Goal: Information Seeking & Learning: Learn about a topic

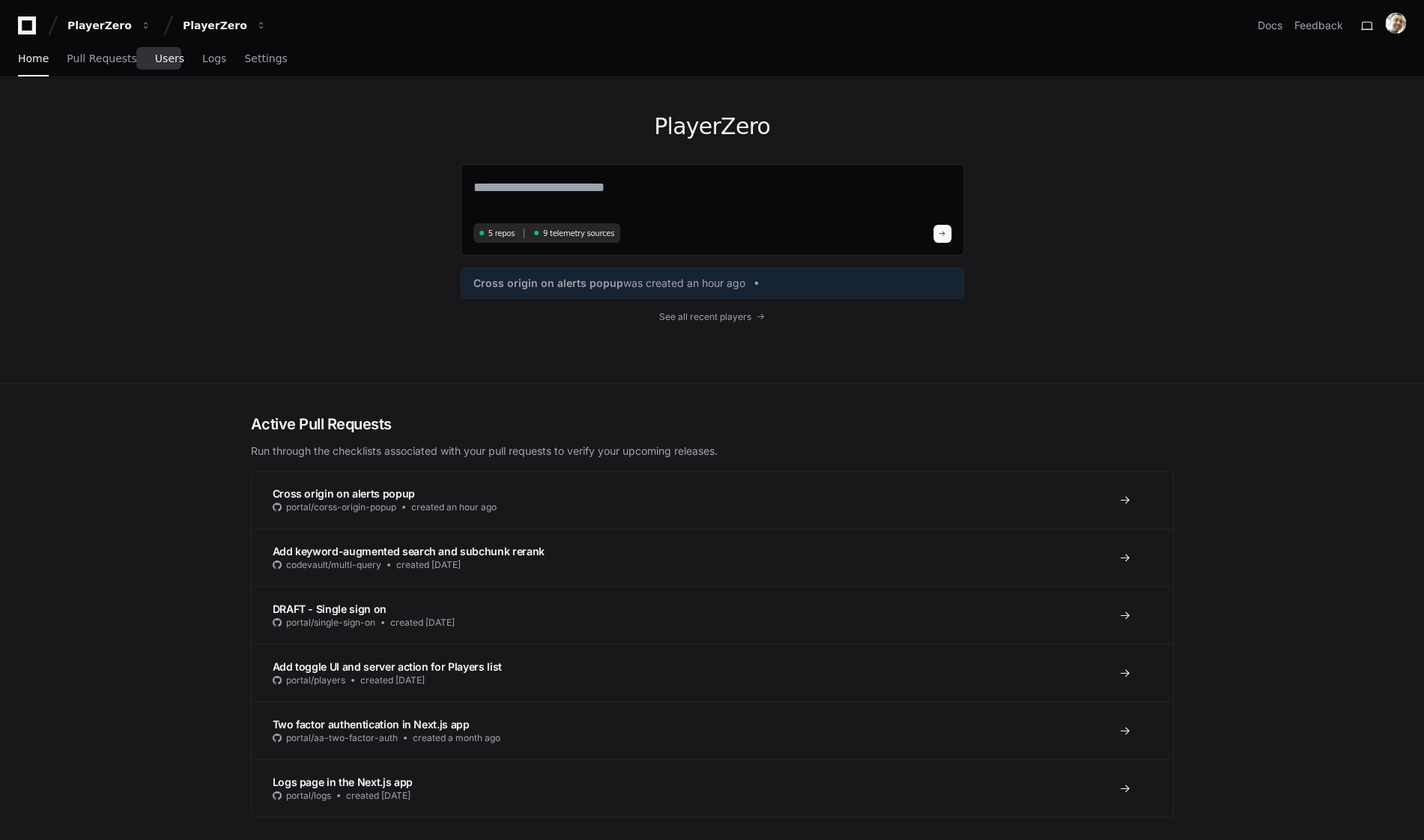
click at [162, 66] on link "Users" at bounding box center [169, 59] width 29 height 34
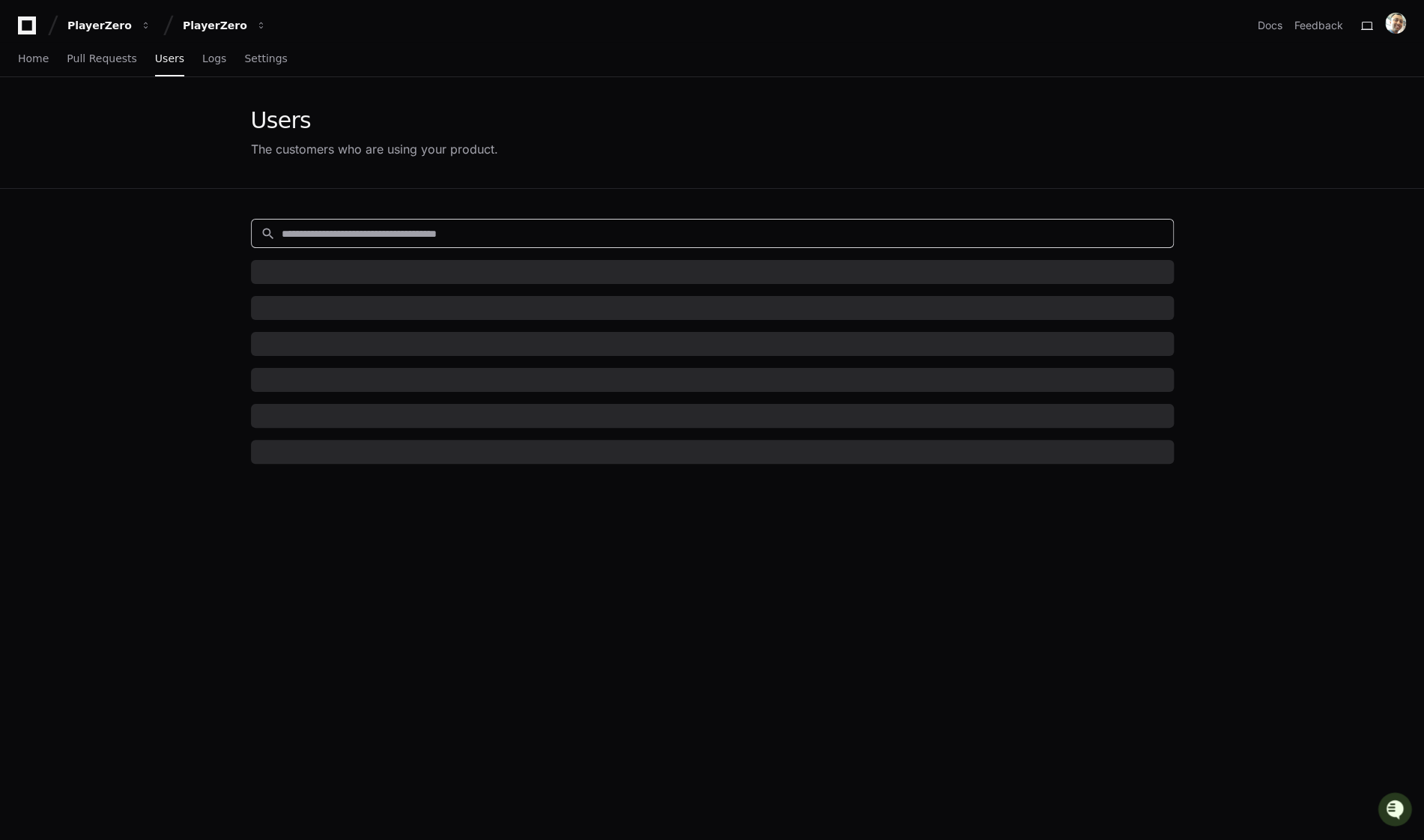
click at [459, 232] on input at bounding box center [723, 234] width 883 height 15
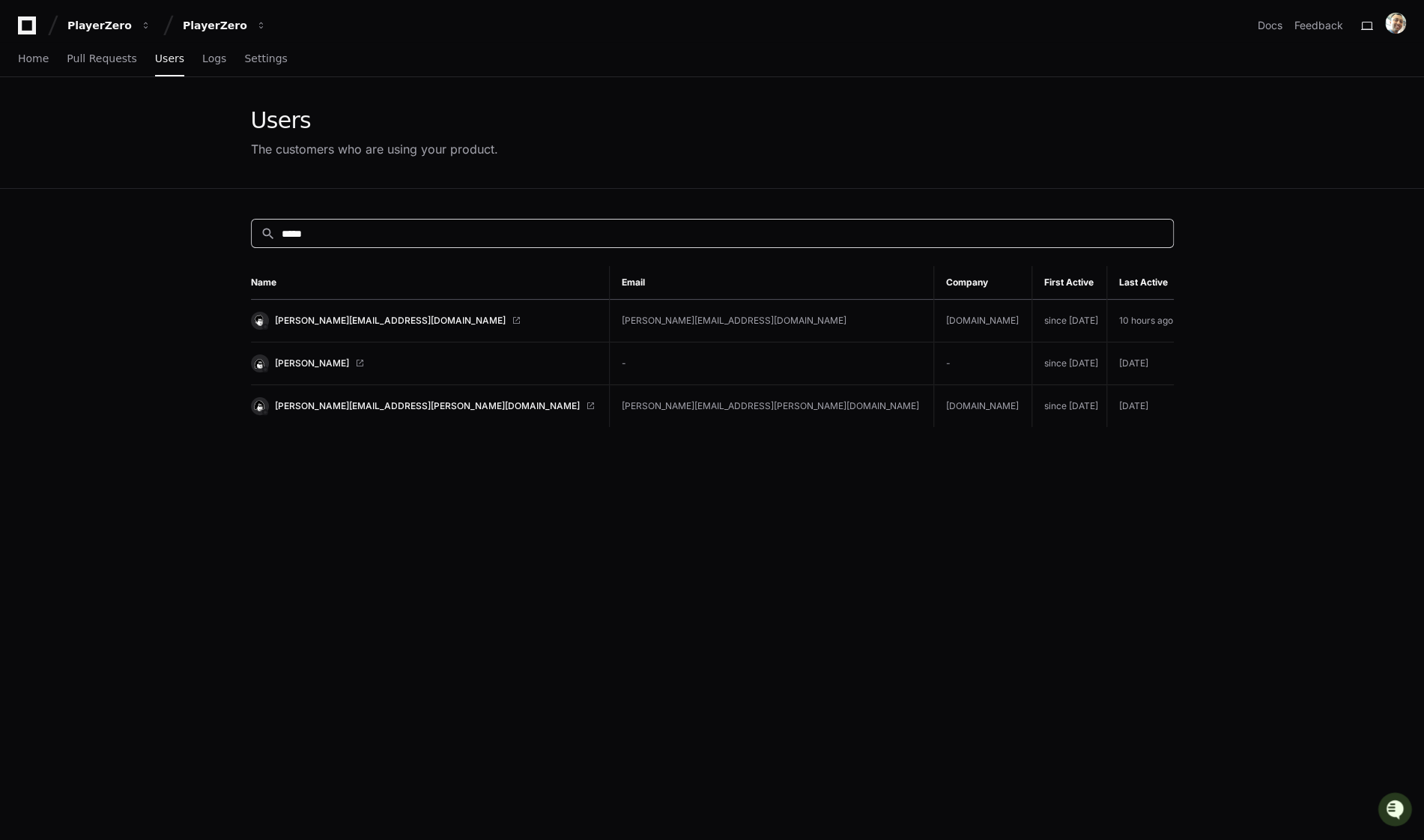
type input "*****"
click at [346, 313] on link "[PERSON_NAME][EMAIL_ADDRESS][DOMAIN_NAME]" at bounding box center [424, 320] width 346 height 18
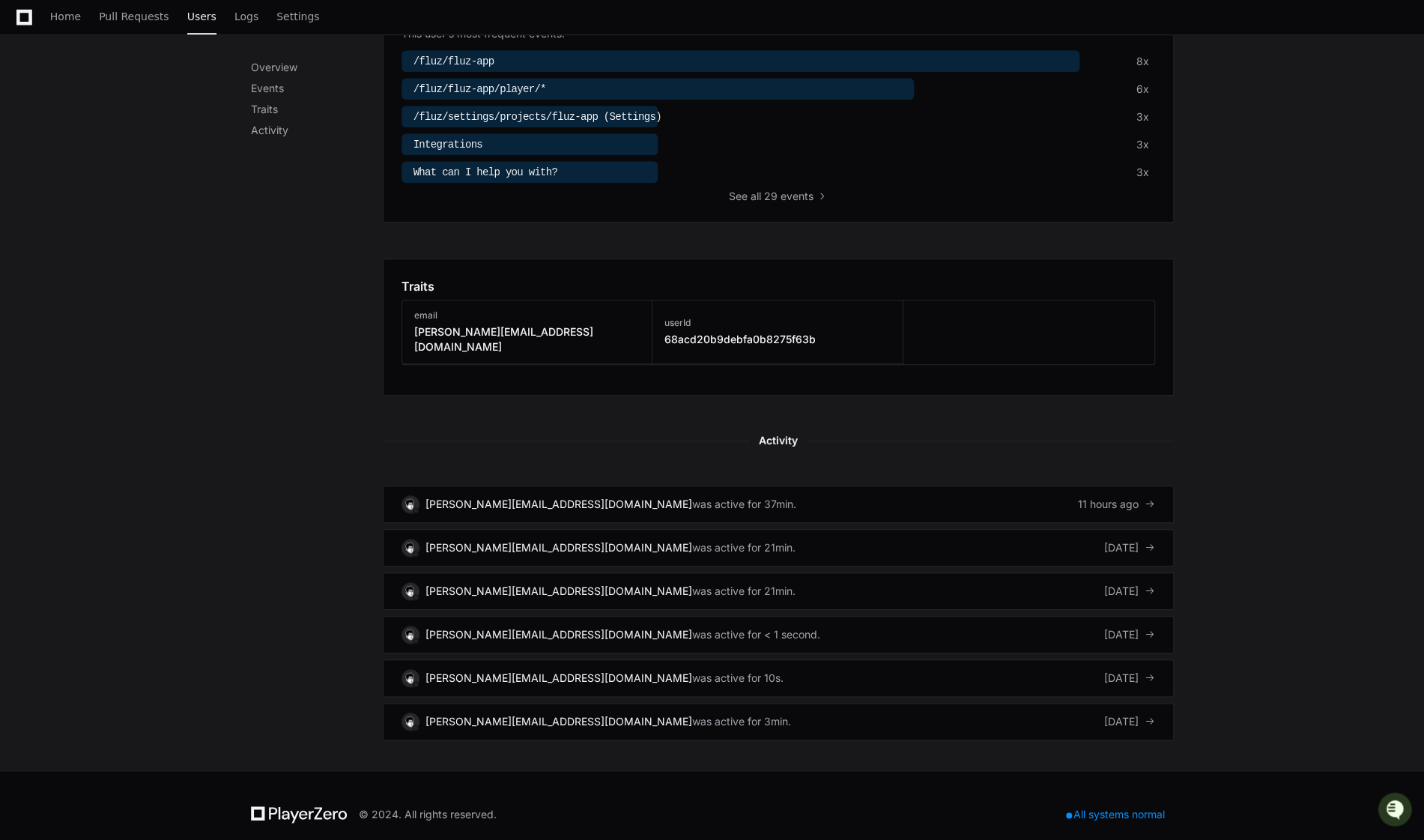
scroll to position [553, 0]
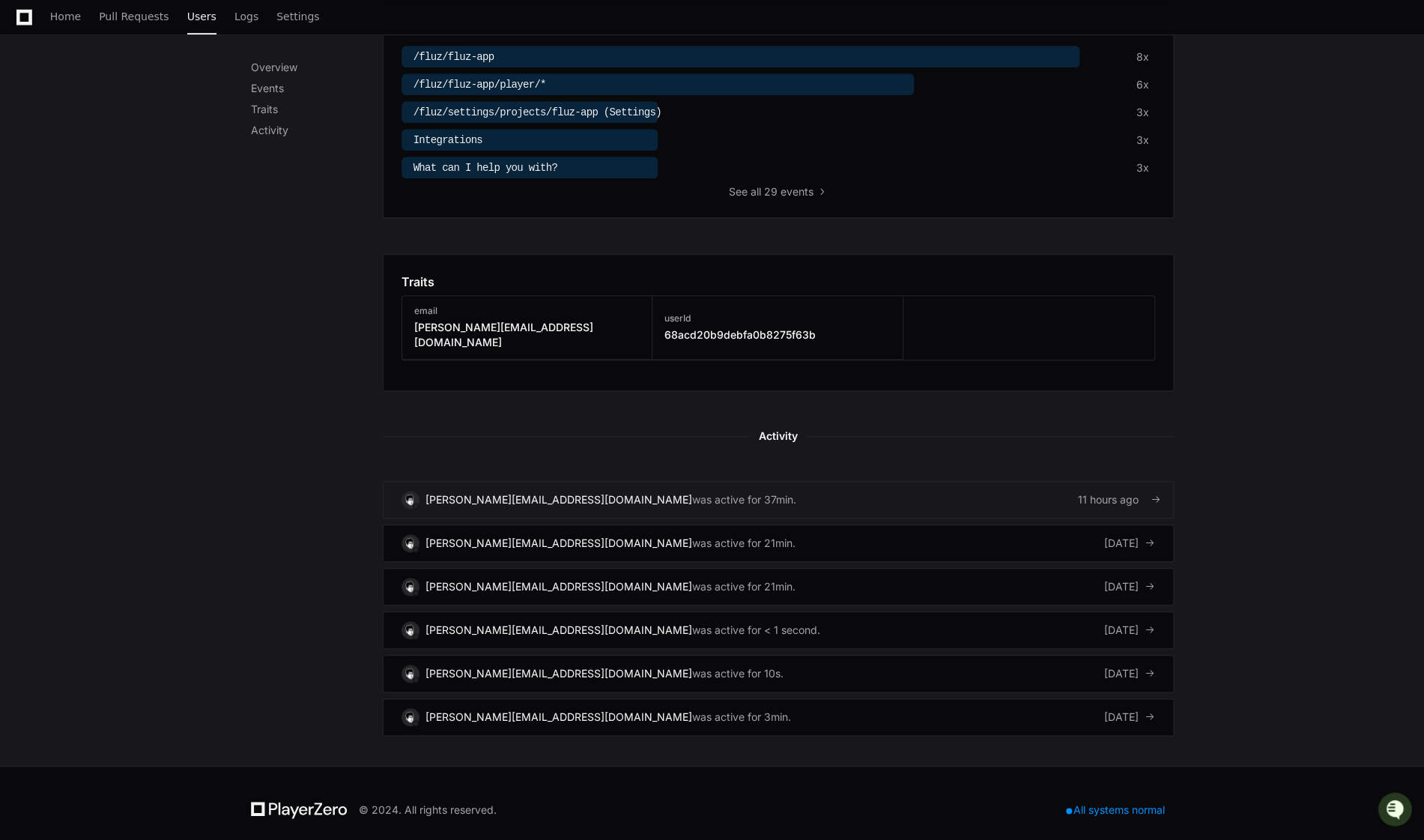
click at [692, 492] on div "was active for 37min." at bounding box center [744, 500] width 104 height 15
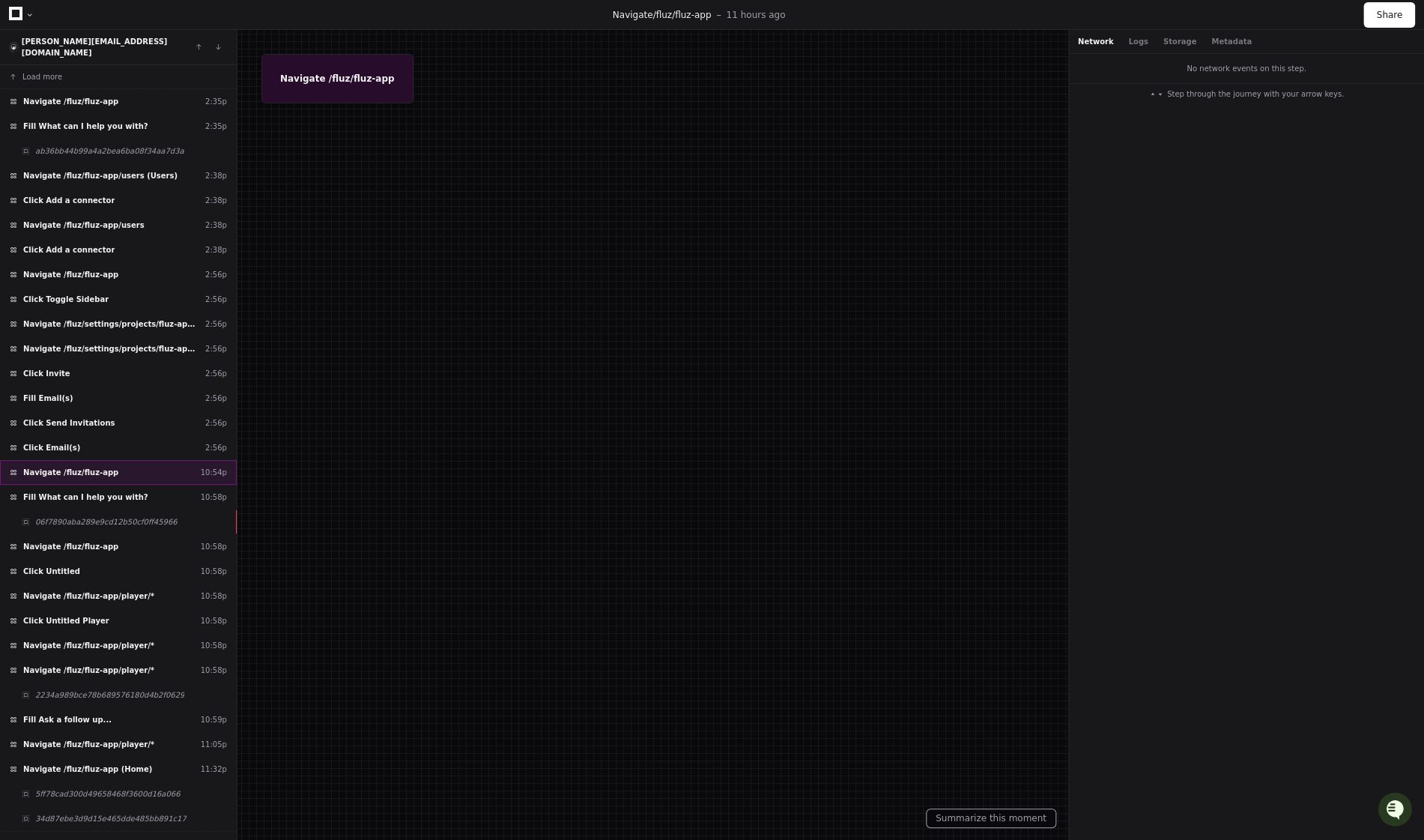
click at [151, 476] on div "Navigate /fluz/fluz-app 10:54p" at bounding box center [118, 471] width 237 height 25
click at [134, 485] on div "Fill What can I help you with? 10:58p" at bounding box center [118, 496] width 237 height 25
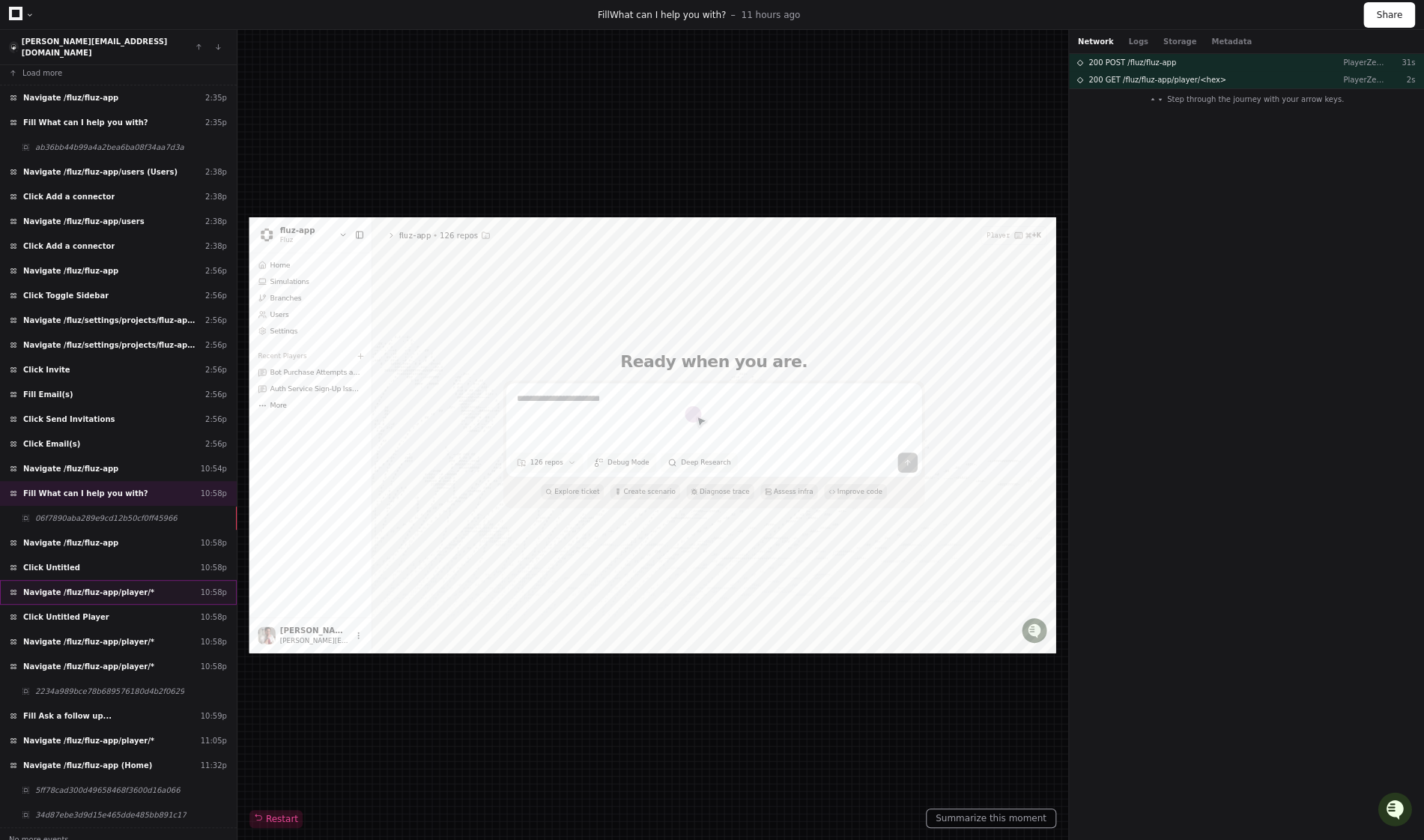
scroll to position [9, 0]
click at [198, 534] on div "Navigate /fluz/fluz-app 10:58p" at bounding box center [118, 542] width 237 height 25
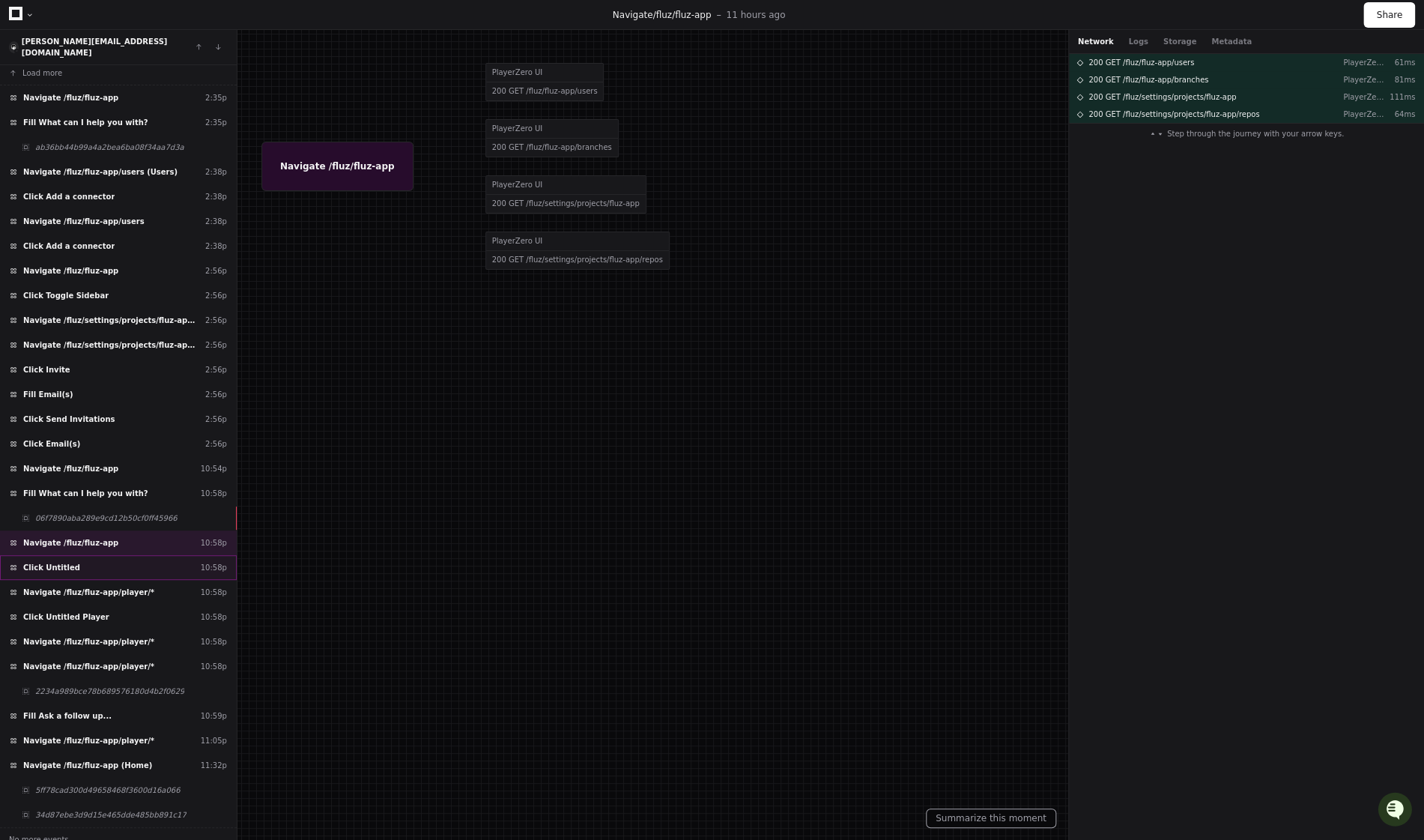
click at [149, 555] on div "Click Untitled 10:58p" at bounding box center [118, 567] width 237 height 25
